Goal: Use online tool/utility: Utilize a website feature to perform a specific function

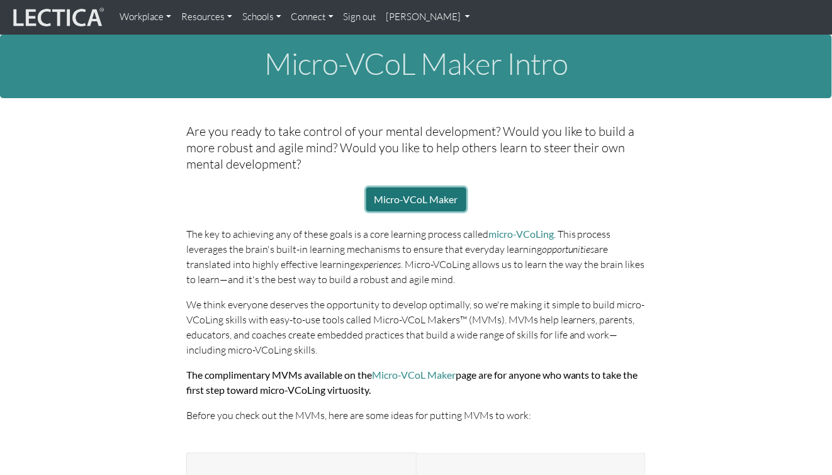
click at [426, 189] on link "Micro-VCoL Maker" at bounding box center [416, 200] width 100 height 24
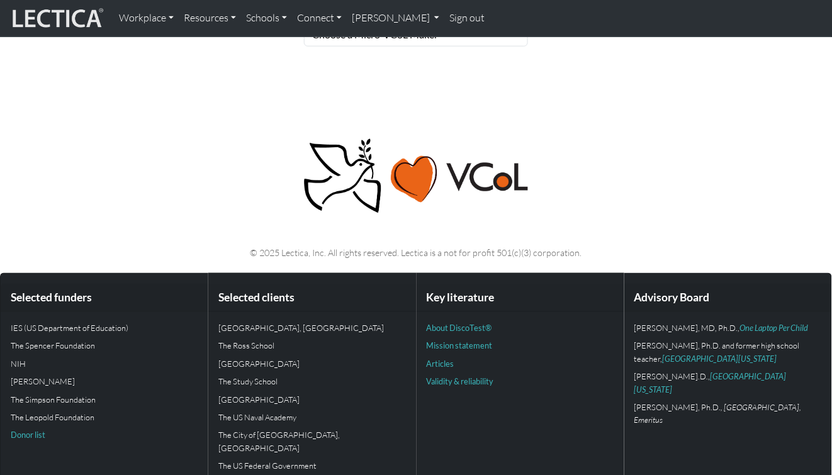
scroll to position [54, 0]
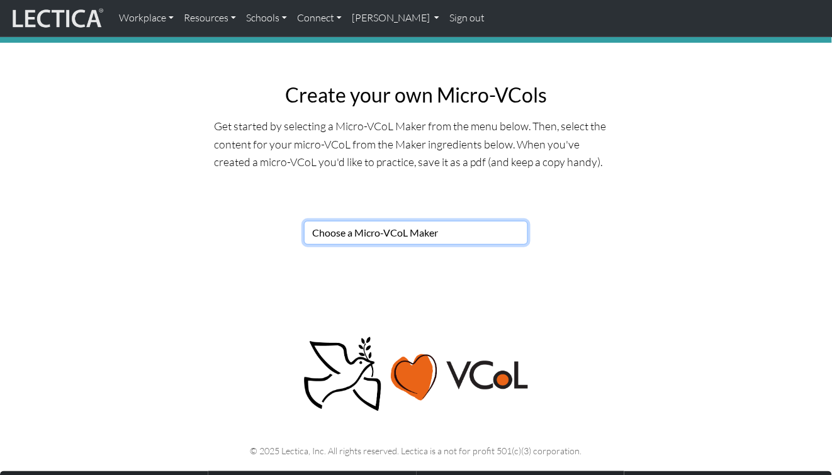
click at [381, 231] on select "Choose a Micro-VCoL Maker" at bounding box center [416, 233] width 224 height 24
select select "7821123e-00de-44ee-af13-bae6e75f9bf4"
click at [304, 221] on select "Choose a Micro-VCoL Maker" at bounding box center [416, 233] width 224 height 24
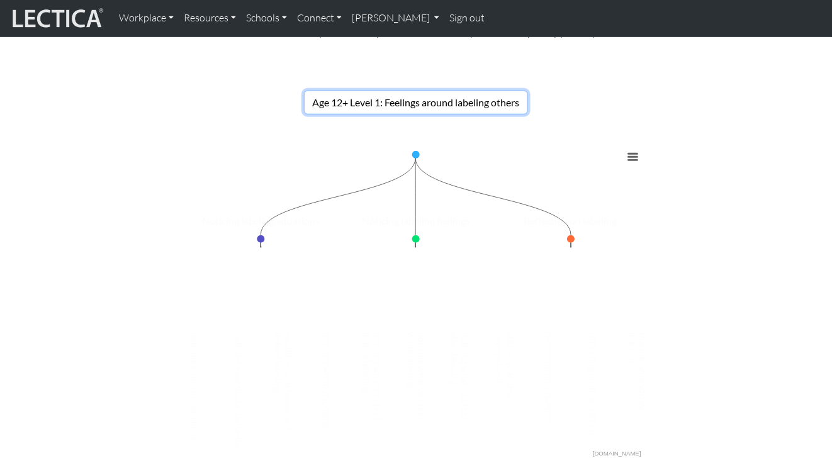
scroll to position [225, 0]
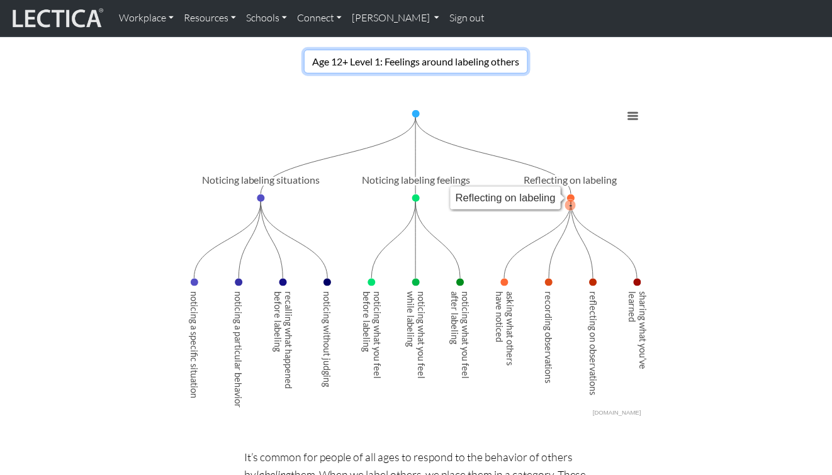
click at [638, 282] on icon "sharing what you'velearned, value: 0." at bounding box center [638, 283] width 8 height 8
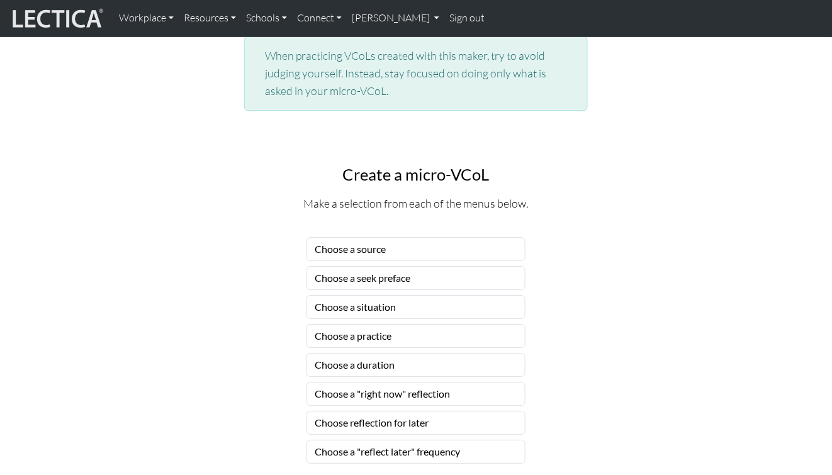
scroll to position [867, 0]
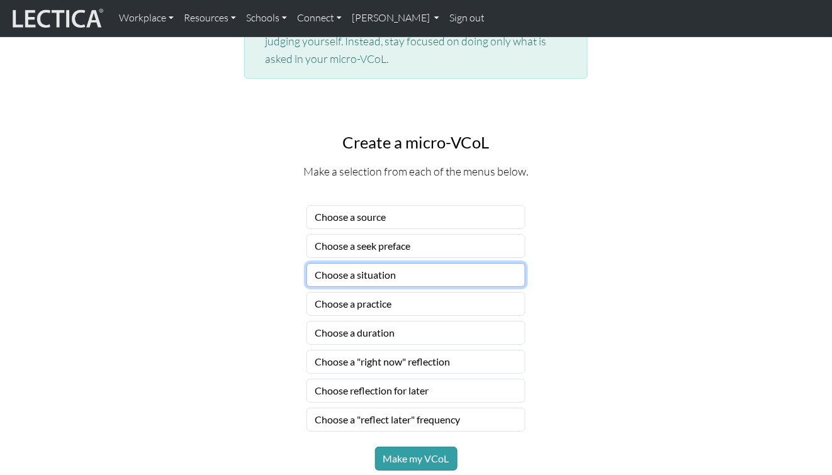
click at [372, 279] on select "Choose a situation" at bounding box center [416, 275] width 219 height 24
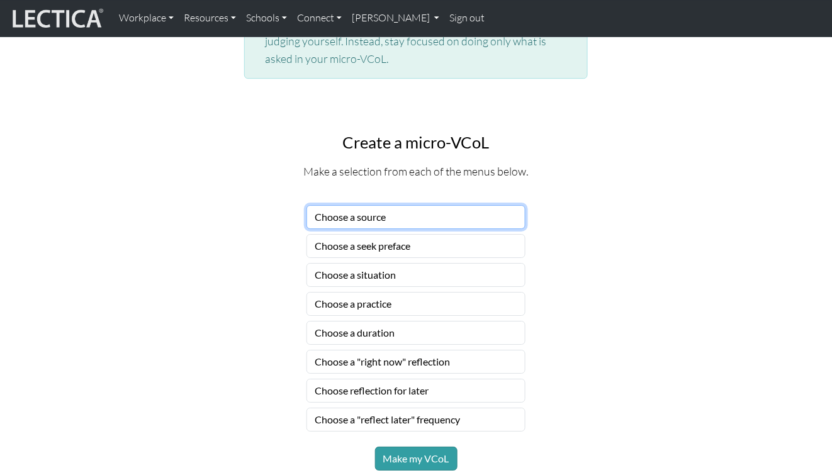
click at [407, 213] on select "Choose a source" at bounding box center [416, 217] width 219 height 24
select select "peers"
click at [307, 205] on select "Choose a source" at bounding box center [416, 217] width 219 height 24
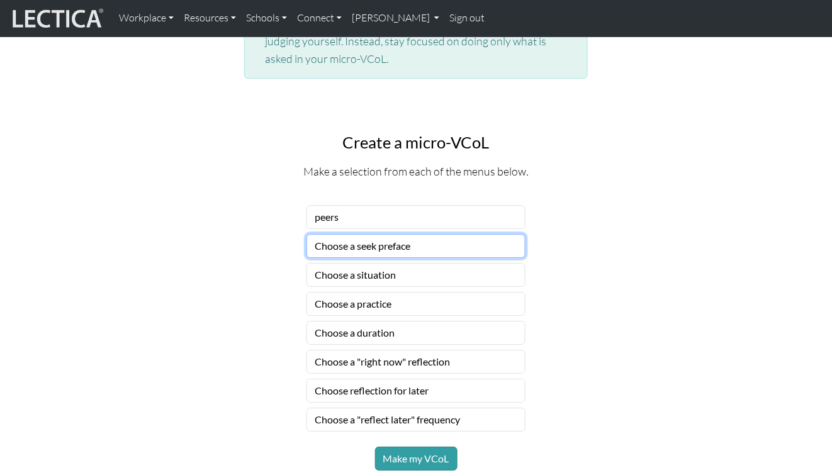
click at [352, 249] on select "Choose a seek preface" at bounding box center [416, 246] width 219 height 24
select select "before you start practicing, ask"
click at [307, 234] on select "Choose a seek preface" at bounding box center [416, 246] width 219 height 24
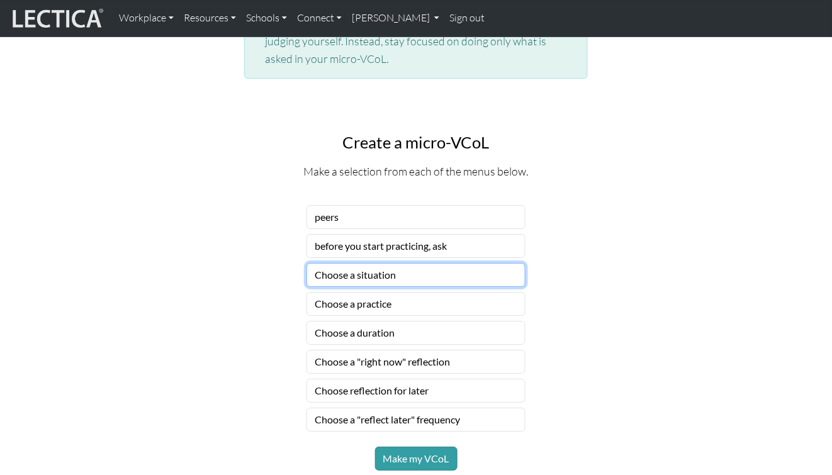
click at [343, 273] on select "Choose a situation" at bounding box center [416, 275] width 219 height 24
select select "bad or good person"
click at [307, 263] on select "Choose a situation" at bounding box center [416, 275] width 219 height 24
click at [334, 302] on select "Choose a practice" at bounding box center [416, 304] width 219 height 24
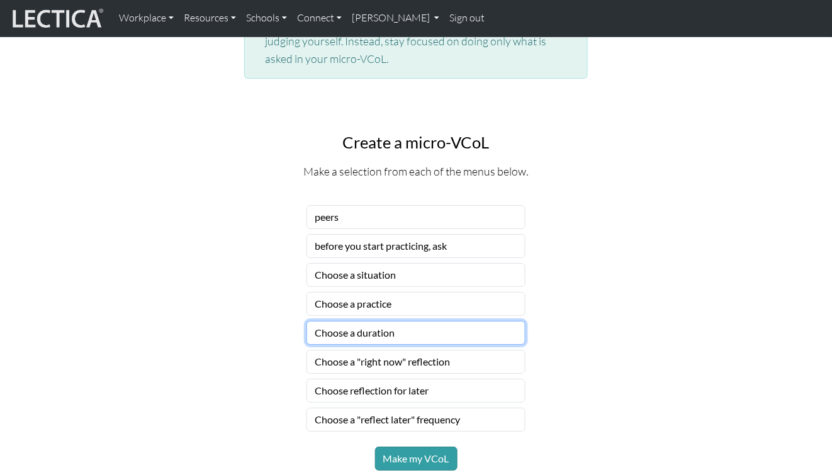
click at [335, 330] on select "Choose a duration" at bounding box center [416, 333] width 219 height 24
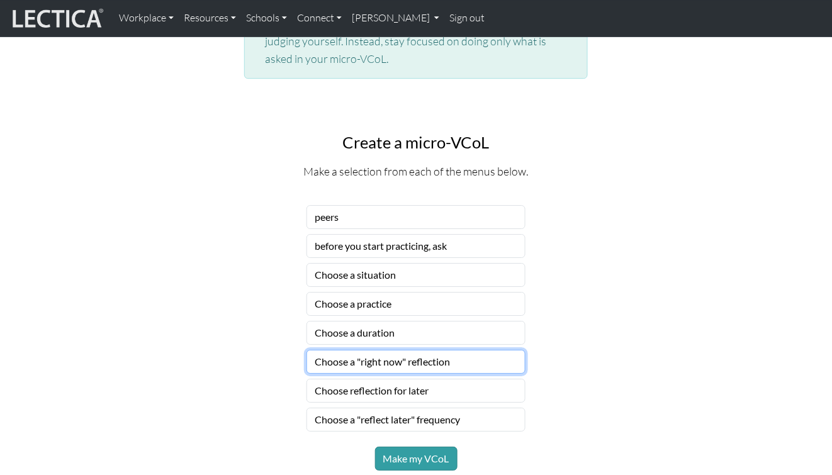
click at [330, 358] on select "Choose a "right now" reflection" at bounding box center [416, 362] width 219 height 24
click at [329, 395] on select "Choose reflection for later" at bounding box center [416, 391] width 219 height 24
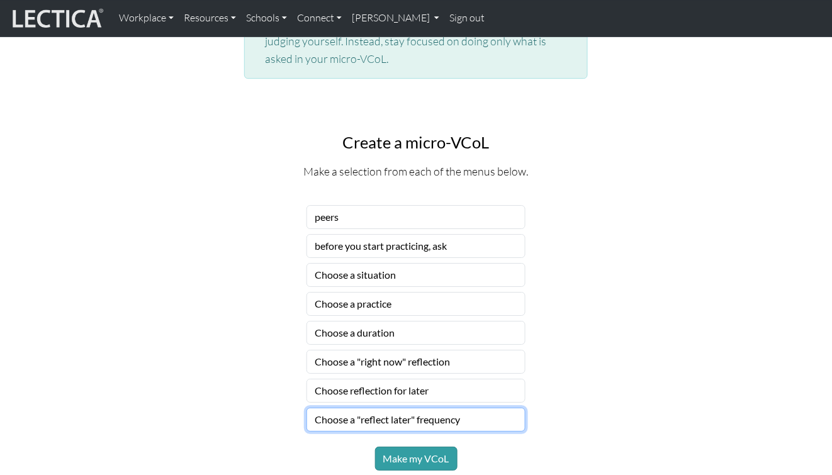
click at [351, 418] on select "Choose a "reflect later" frequency" at bounding box center [416, 420] width 219 height 24
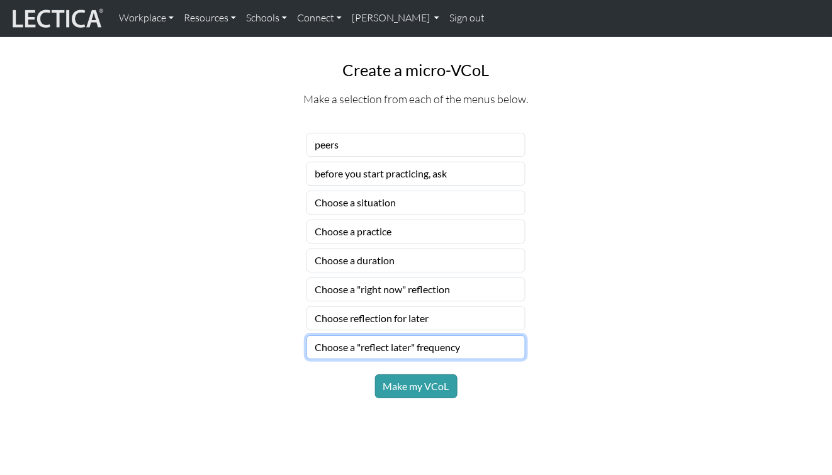
scroll to position [942, 0]
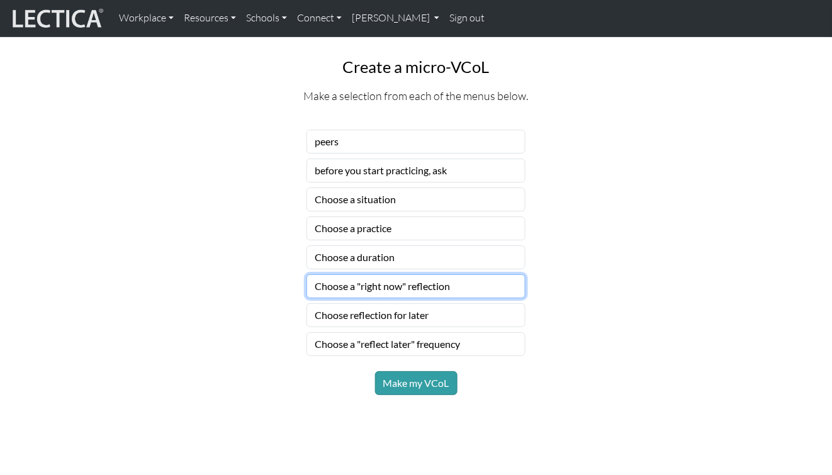
click at [393, 286] on select "Choose a "right now" reflection" at bounding box center [416, 286] width 219 height 24
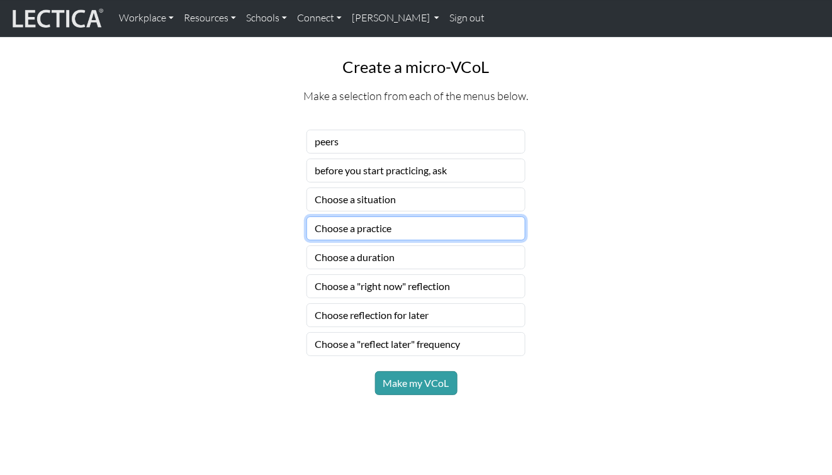
click at [424, 224] on select "Choose a practice" at bounding box center [416, 229] width 219 height 24
click at [414, 228] on select "Choose a practice" at bounding box center [416, 229] width 219 height 24
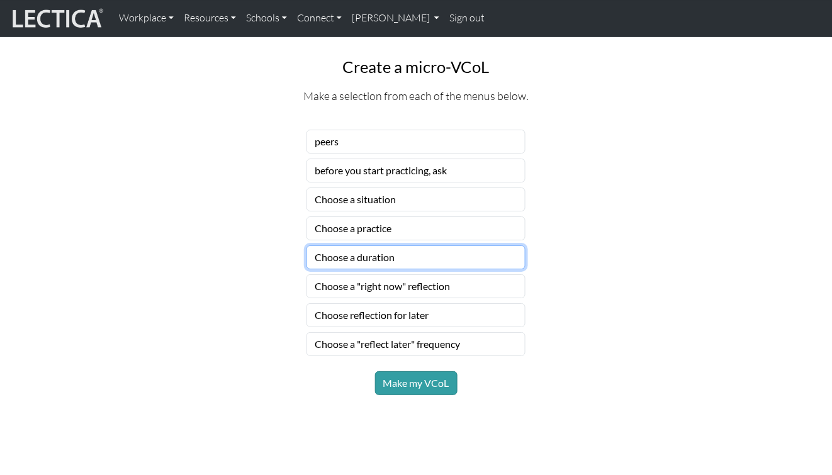
click at [390, 253] on select "Choose a duration" at bounding box center [416, 257] width 219 height 24
click at [422, 290] on select "Choose a "right now" reflection" at bounding box center [416, 286] width 219 height 24
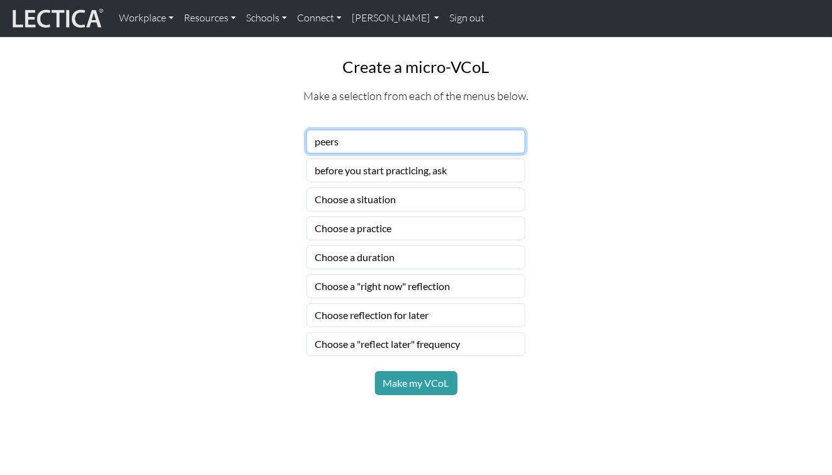
click at [402, 138] on select "Choose a source" at bounding box center [416, 142] width 219 height 24
select select "empty"
click at [307, 130] on select "Choose a source" at bounding box center [416, 142] width 219 height 24
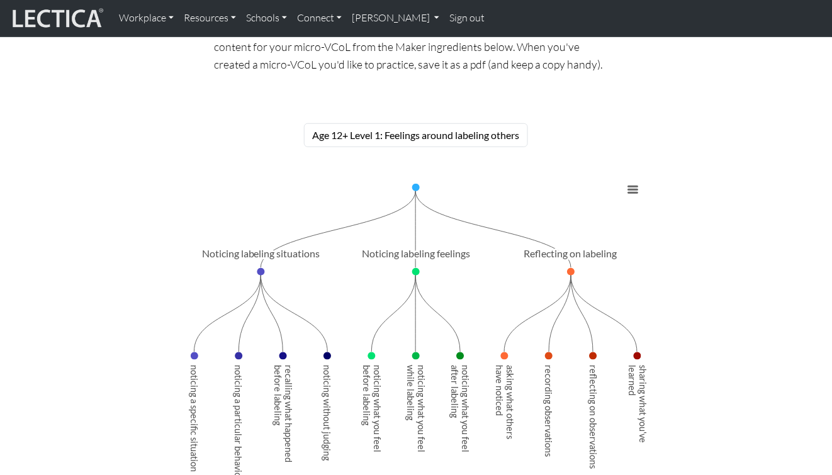
scroll to position [205, 0]
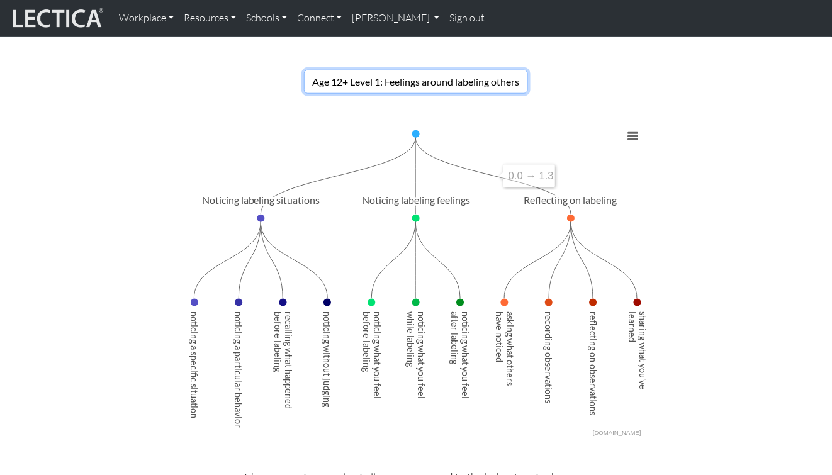
click at [412, 86] on select "Choose a Micro-VCoL Maker" at bounding box center [416, 82] width 224 height 24
select select "4b14e635-ddea-4c84-8a97-0ec13f561df7"
click at [304, 70] on select "Choose a Micro-VCoL Maker" at bounding box center [416, 82] width 224 height 24
select select "empty"
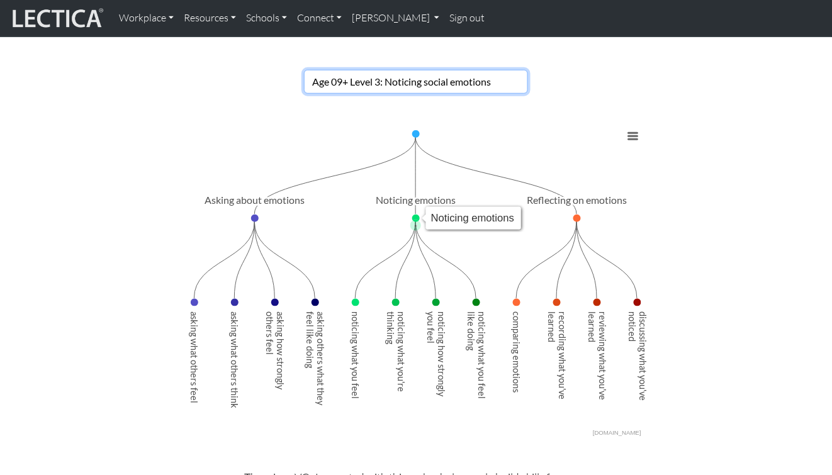
click at [449, 78] on select "Choose a Micro-VCoL Maker" at bounding box center [416, 82] width 224 height 24
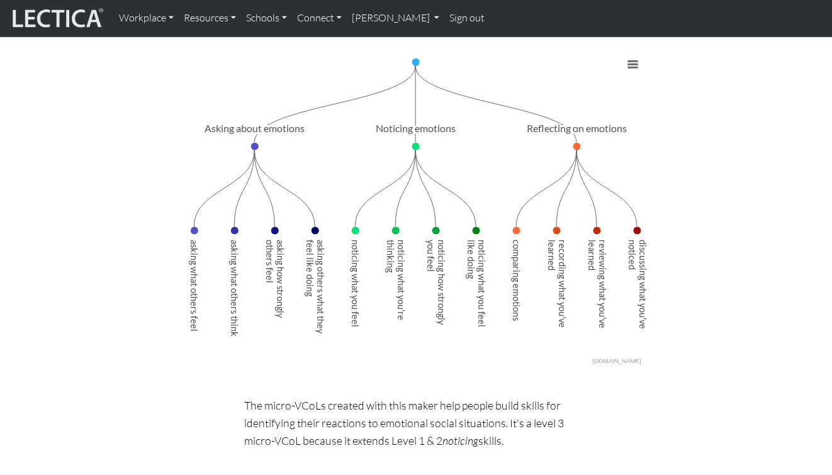
scroll to position [279, 0]
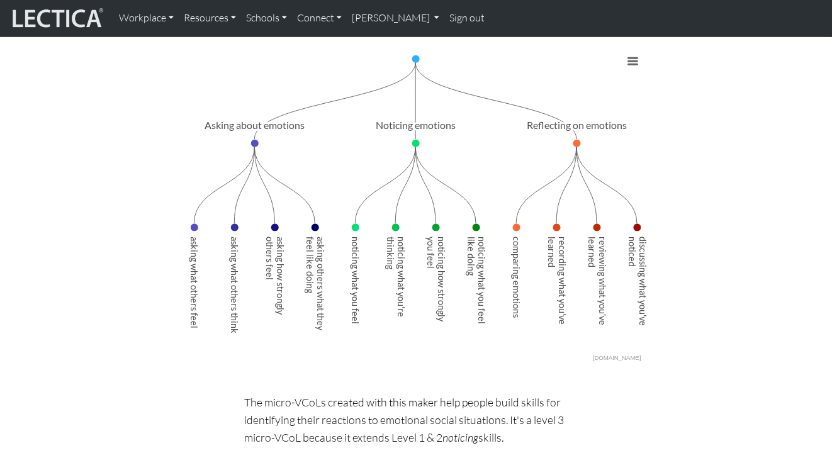
click at [154, 364] on div "Micro-VCoL Maker™ Create your own Micro-VCols Get started by selecting a Micro-…" at bounding box center [416, 314] width 832 height 1112
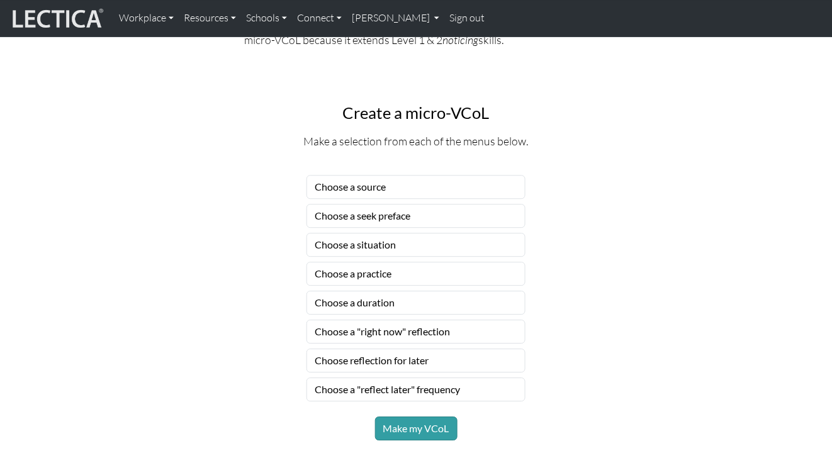
scroll to position [734, 0]
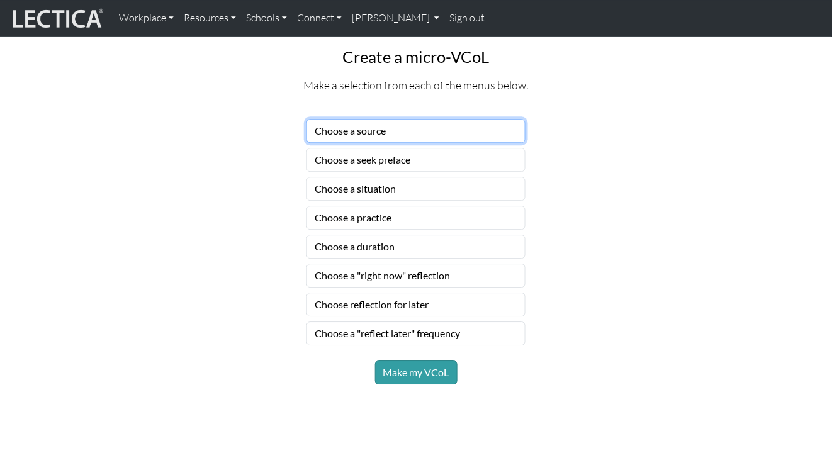
click at [429, 130] on select "Choose a source" at bounding box center [416, 131] width 219 height 24
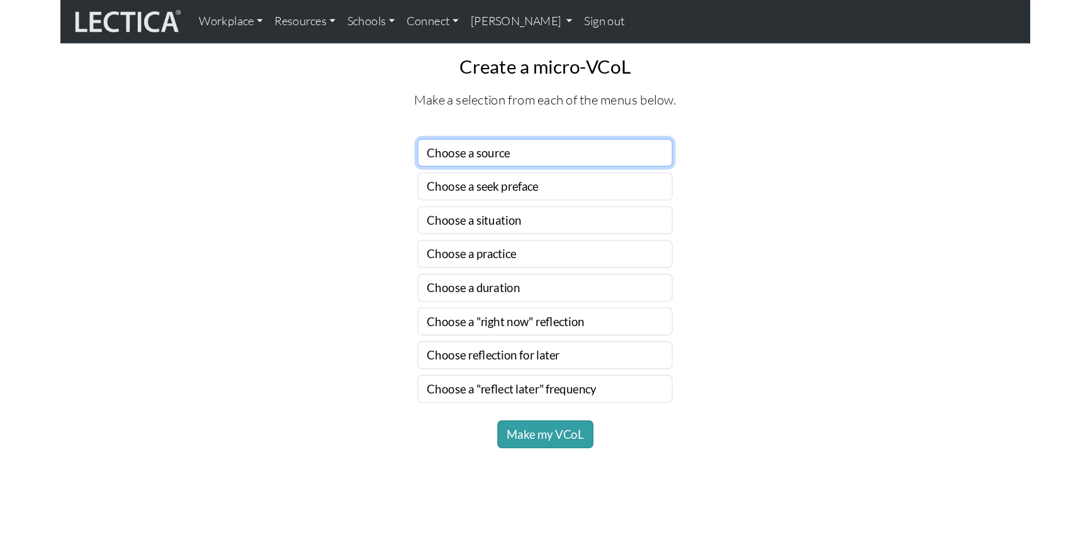
scroll to position [735, 0]
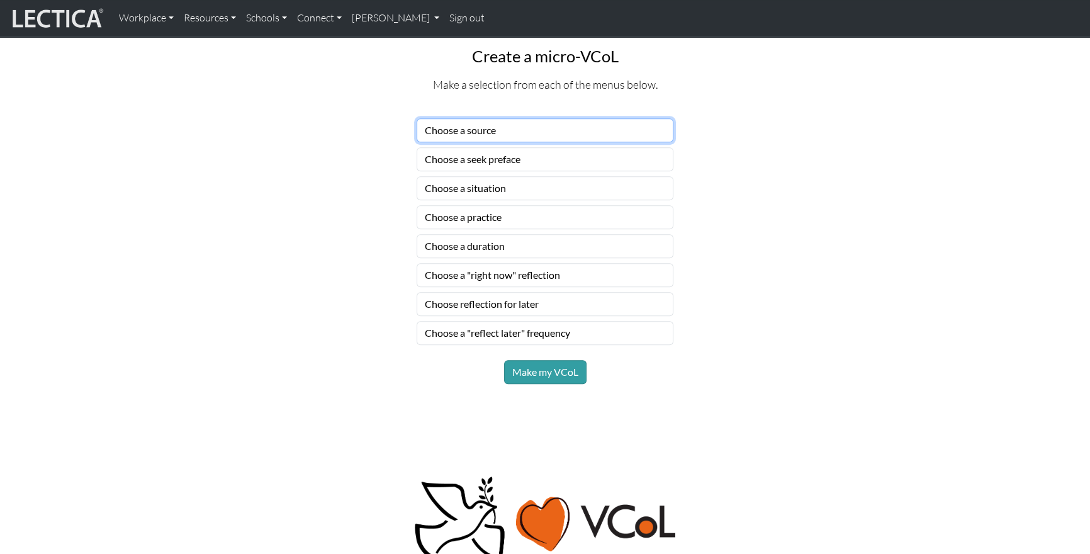
click at [471, 130] on select "Choose a source" at bounding box center [545, 130] width 257 height 24
click at [488, 134] on select "Choose a source" at bounding box center [545, 130] width 257 height 24
click at [523, 135] on select "Choose a source" at bounding box center [545, 130] width 257 height 24
select select "classmates"
click at [417, 118] on select "Choose a source" at bounding box center [545, 130] width 257 height 24
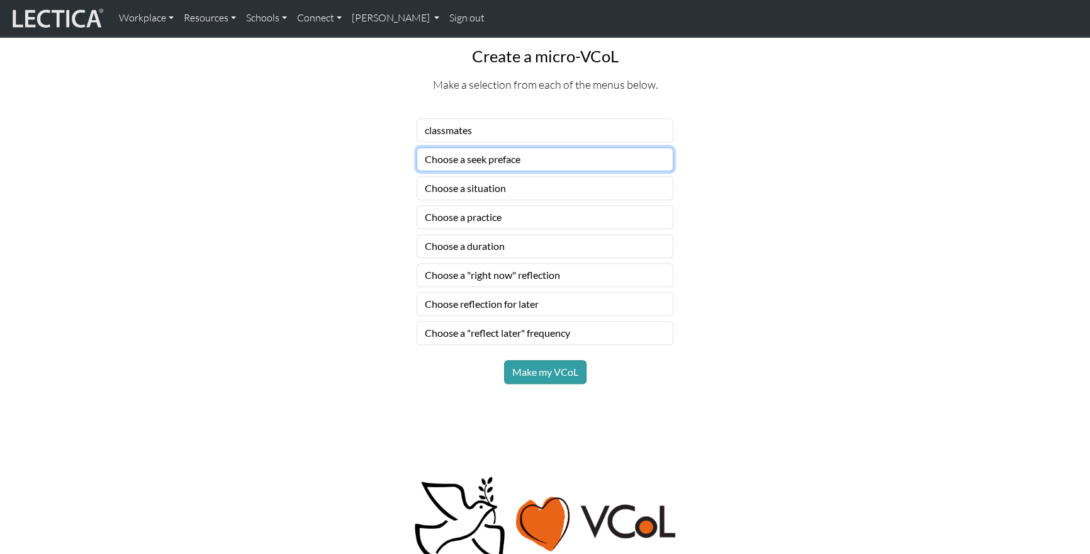
click at [471, 166] on select "Choose a seek preface" at bounding box center [545, 159] width 257 height 24
select select "begin by asking"
click at [417, 147] on select "Choose a seek preface" at bounding box center [545, 159] width 257 height 24
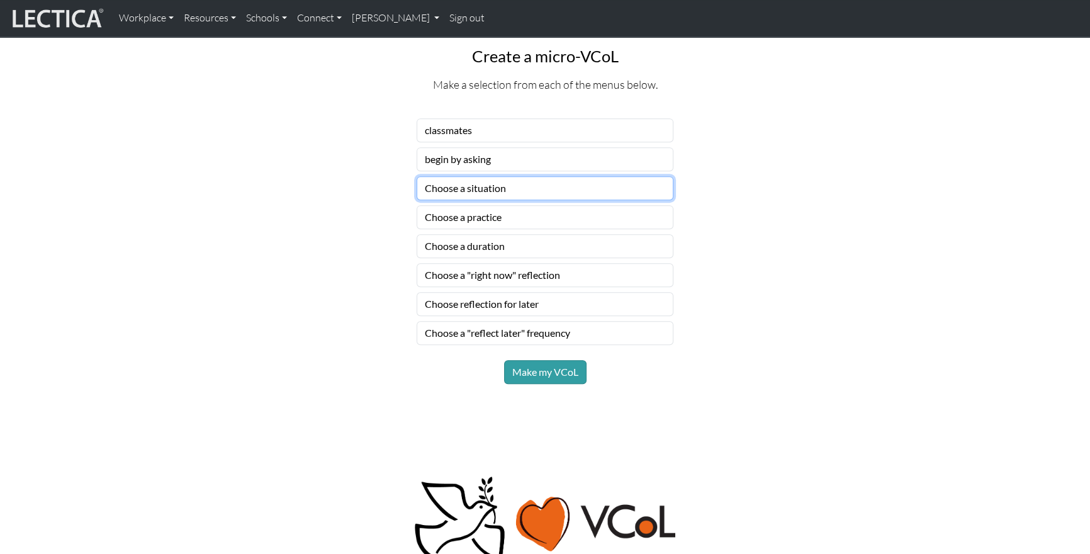
click at [465, 189] on select "Choose a situation" at bounding box center [545, 188] width 257 height 24
select select "someone seems angry"
click at [417, 176] on select "Choose a situation" at bounding box center [545, 188] width 257 height 24
click at [465, 220] on select "Choose a practice" at bounding box center [545, 217] width 257 height 24
select select "notice how you are thinking"
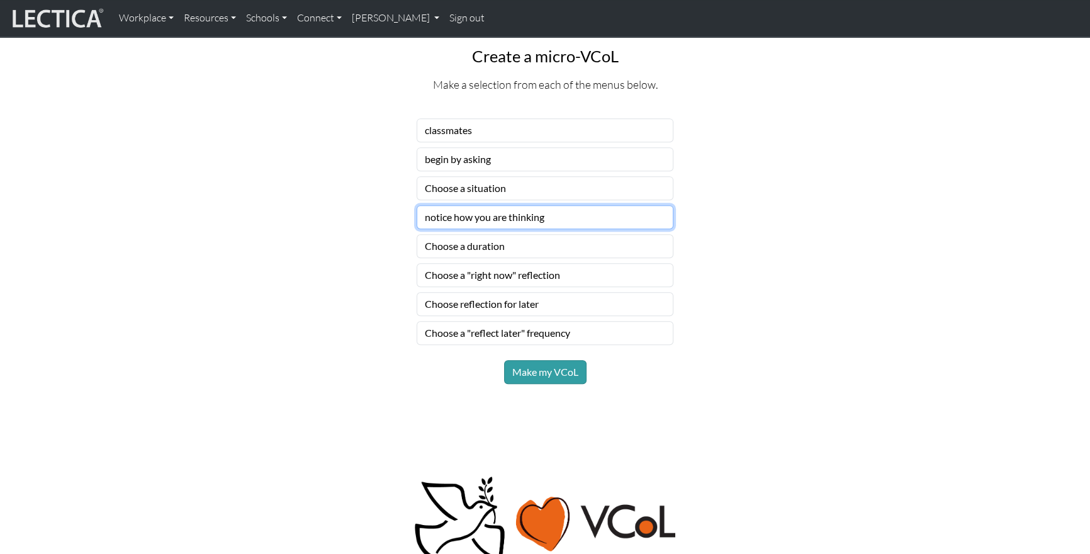
click at [417, 205] on select "Choose a practice" at bounding box center [545, 217] width 257 height 24
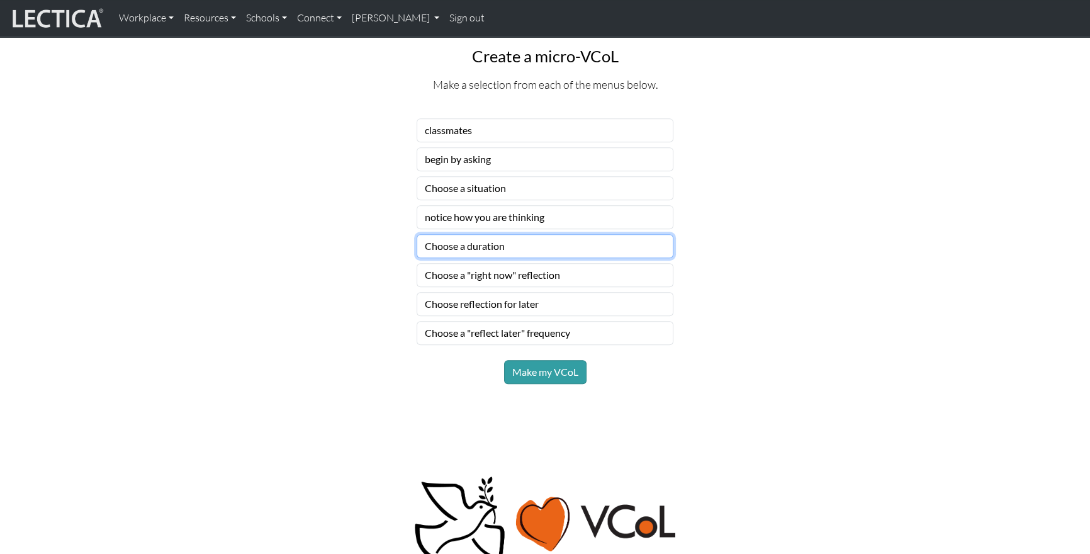
click at [475, 253] on select "Choose a duration" at bounding box center [545, 246] width 257 height 24
select select "for a couple of days"
click at [417, 234] on select "Choose a duration" at bounding box center [545, 246] width 257 height 24
click at [488, 276] on select "Choose a "right now" reflection" at bounding box center [545, 275] width 257 height 24
select select "compare what you're learning"
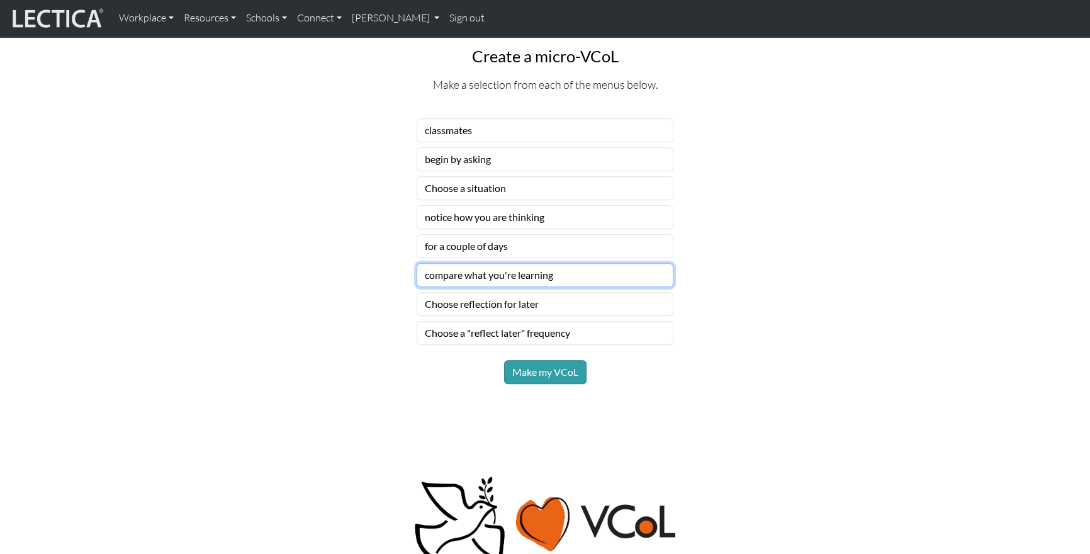
click at [417, 263] on select "Choose a "right now" reflection" at bounding box center [545, 275] width 257 height 24
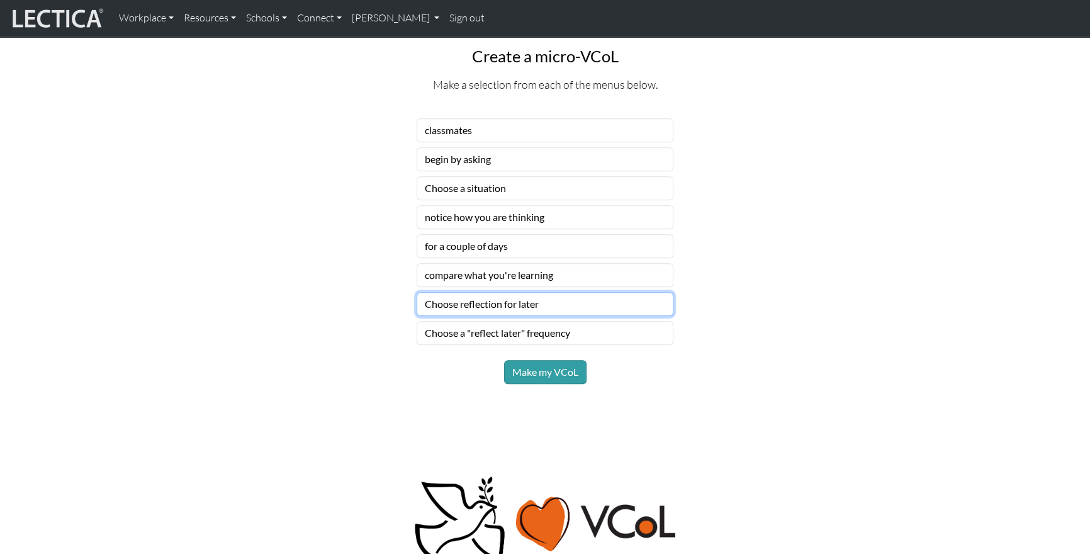
click at [495, 312] on select "Choose reflection for later" at bounding box center [545, 304] width 257 height 24
select select "discuss your progress"
click at [417, 292] on select "Choose reflection for later" at bounding box center [545, 304] width 257 height 24
click at [495, 337] on select "Choose a "reflect later" frequency" at bounding box center [545, 333] width 257 height 24
select select "daily"
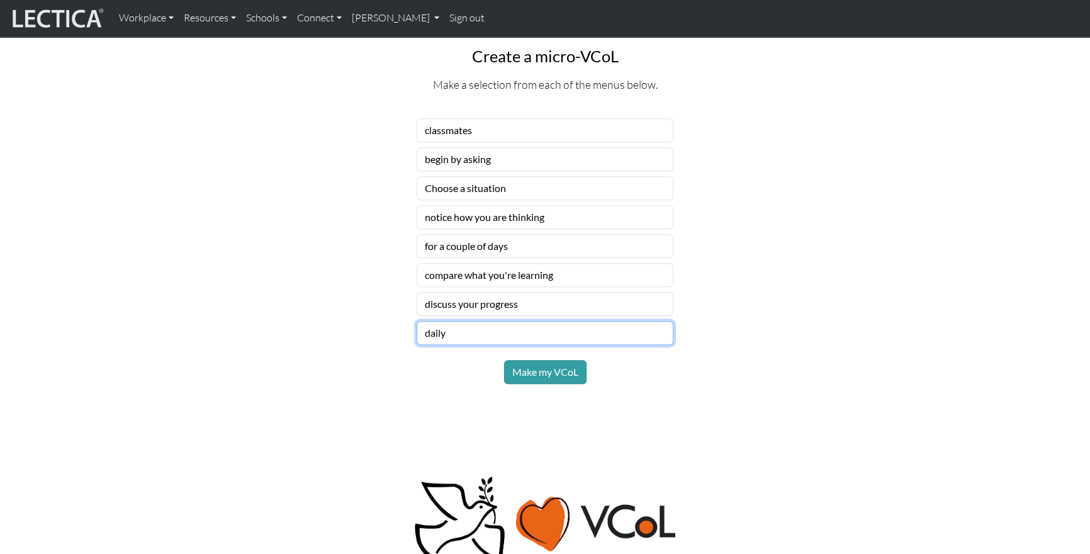
click at [417, 321] on select "Choose a "reflect later" frequency" at bounding box center [545, 333] width 257 height 24
click at [538, 380] on button "Make my VCoL" at bounding box center [545, 372] width 82 height 24
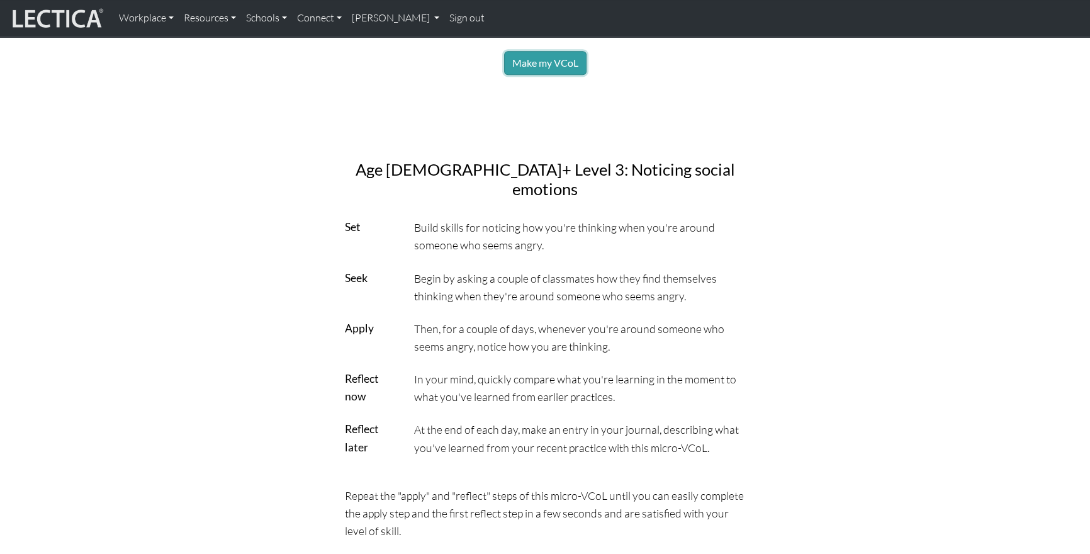
scroll to position [1051, 0]
